Goal: Navigation & Orientation: Find specific page/section

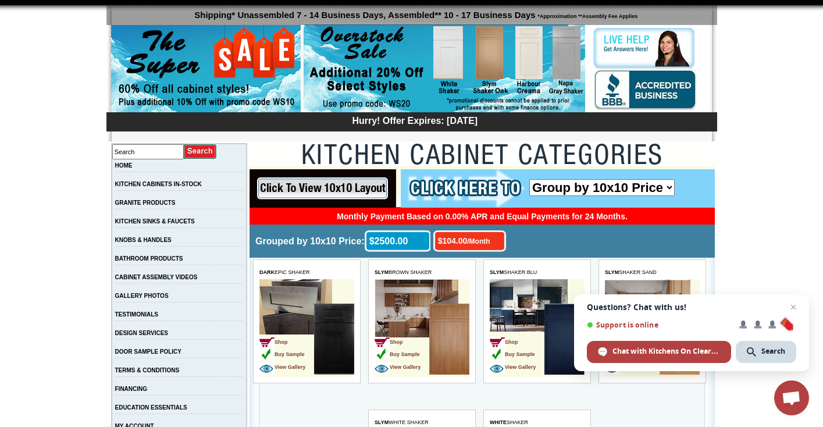
scroll to position [91, 0]
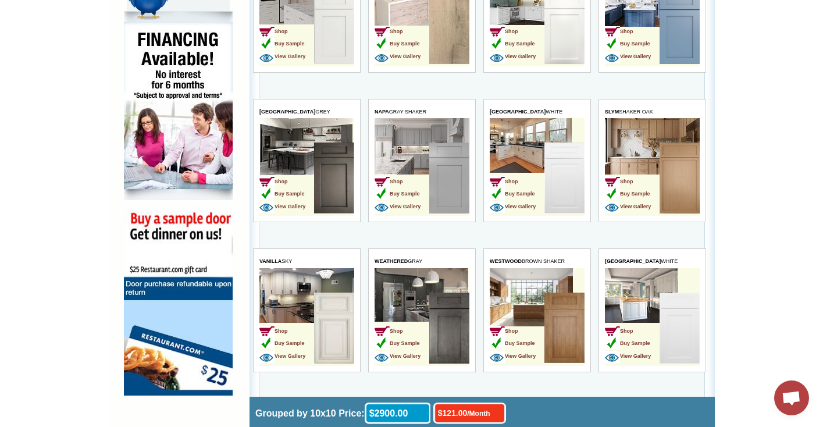
scroll to position [728, 0]
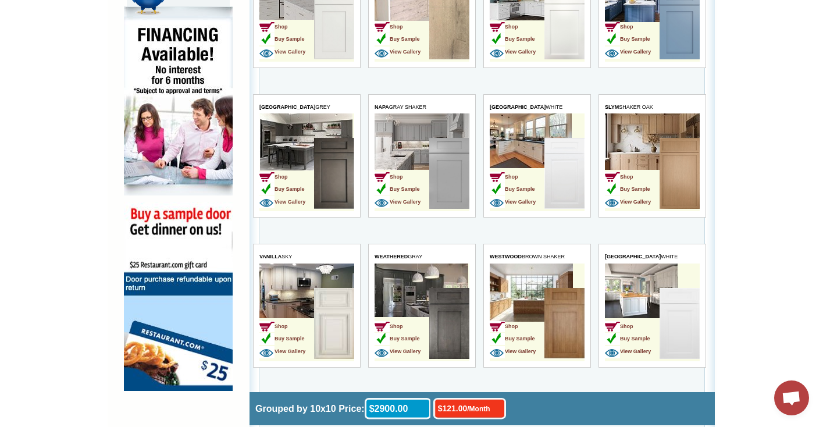
click at [552, 138] on img at bounding box center [564, 173] width 40 height 71
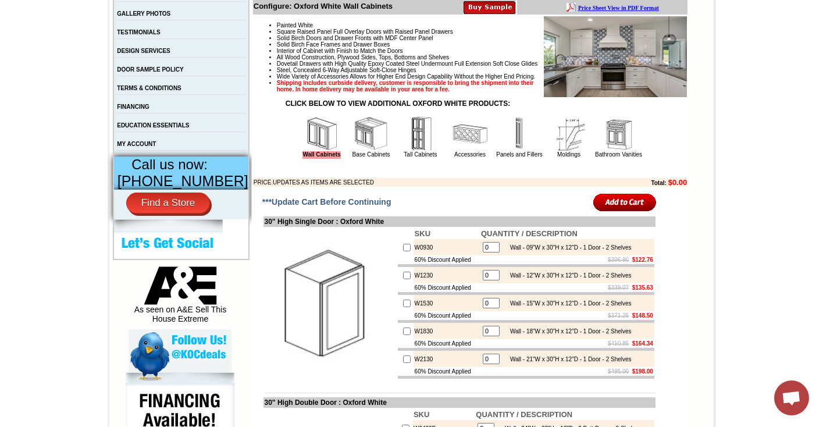
scroll to position [365, 0]
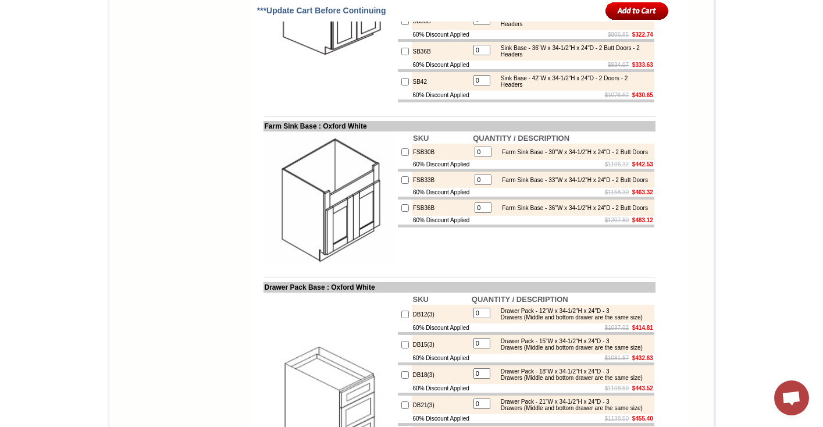
scroll to position [1227, 0]
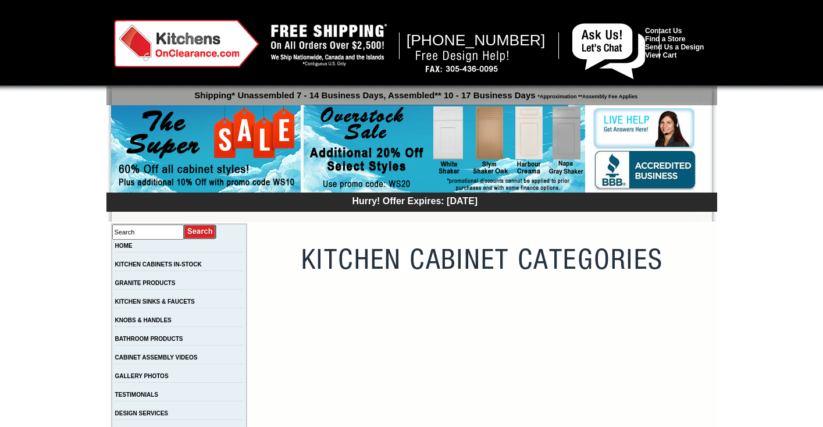
scroll to position [728, 0]
